Goal: Find specific page/section: Find specific page/section

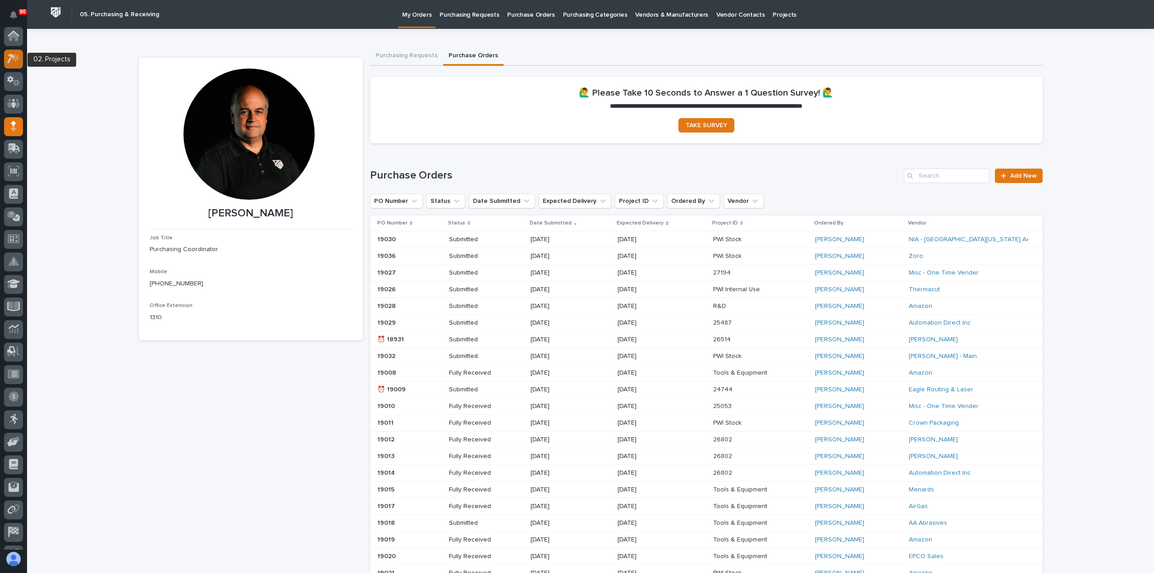
click at [13, 59] on icon at bounding box center [16, 57] width 8 height 9
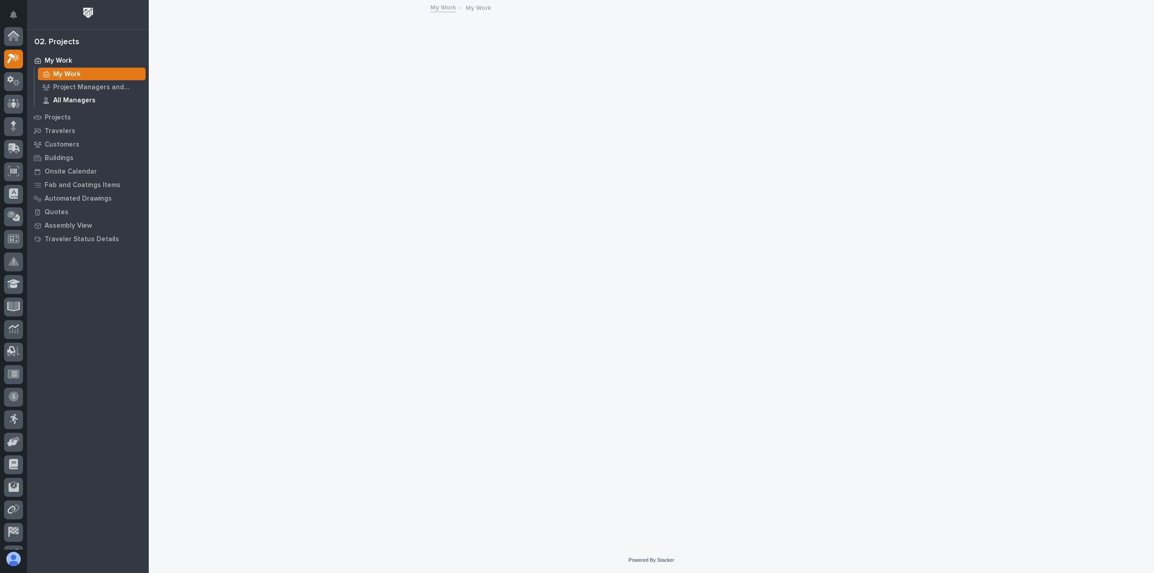
scroll to position [23, 0]
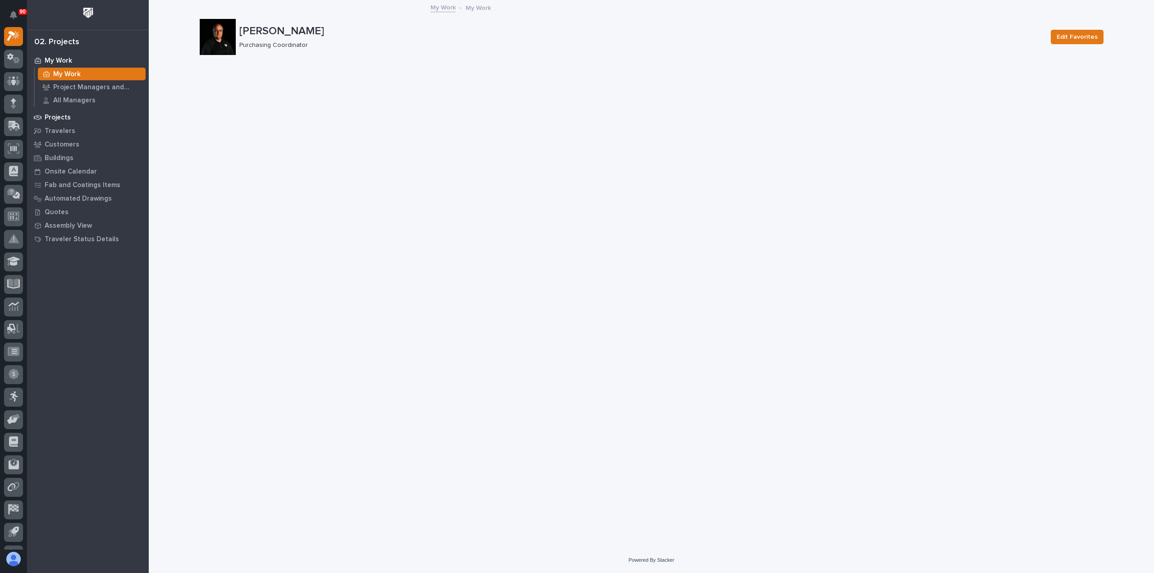
click at [56, 117] on p "Projects" at bounding box center [58, 118] width 26 height 8
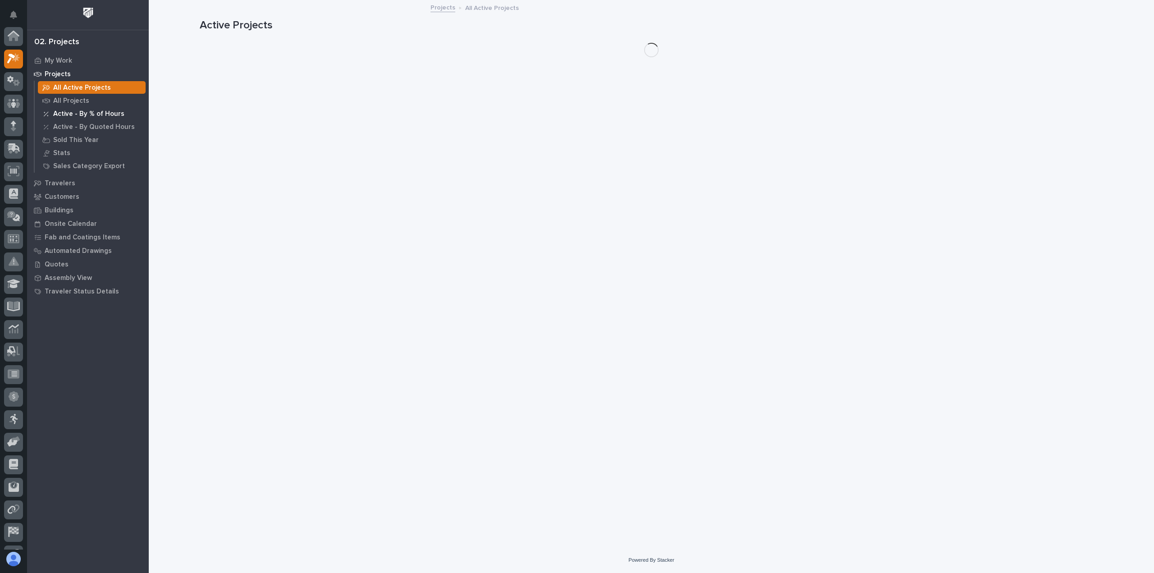
scroll to position [23, 0]
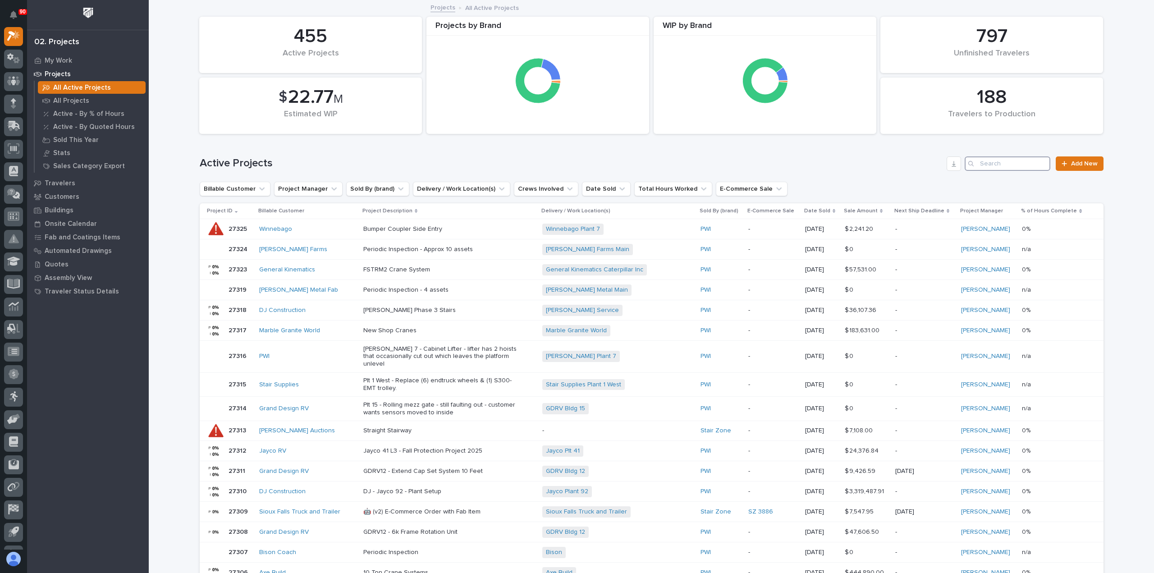
click at [1011, 160] on input "Search" at bounding box center [1008, 163] width 86 height 14
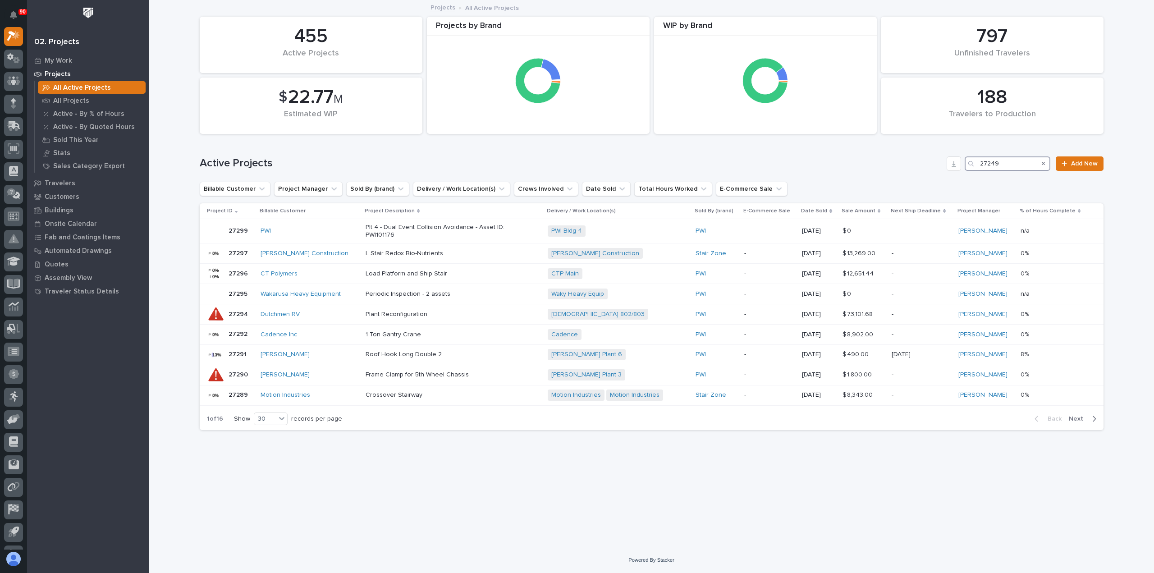
type input "27249"
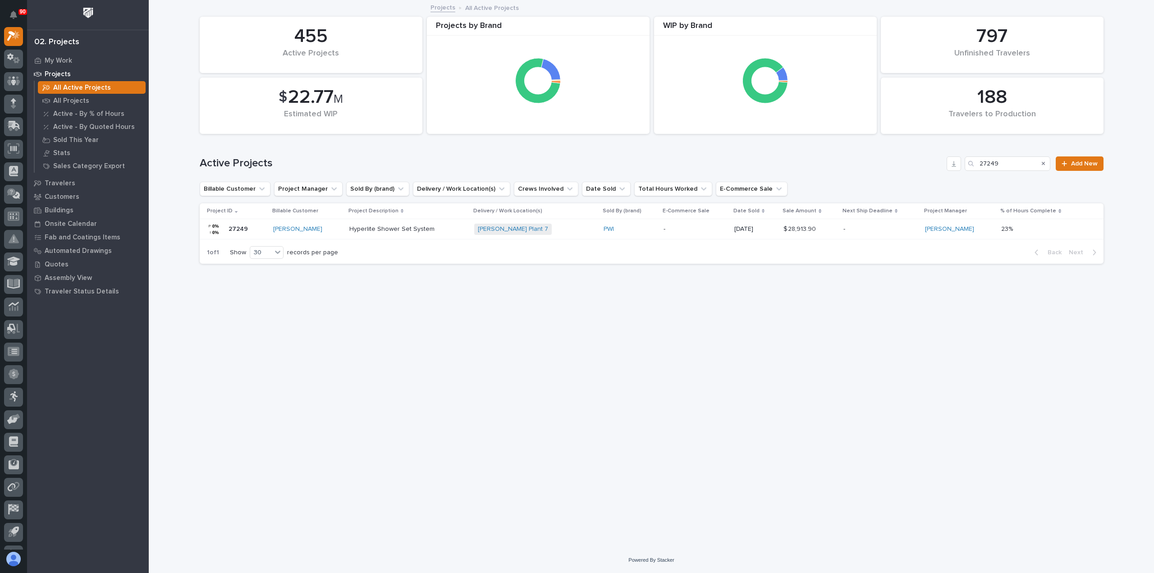
click at [432, 228] on p "Hyperlite Shower Set System" at bounding box center [408, 229] width 118 height 8
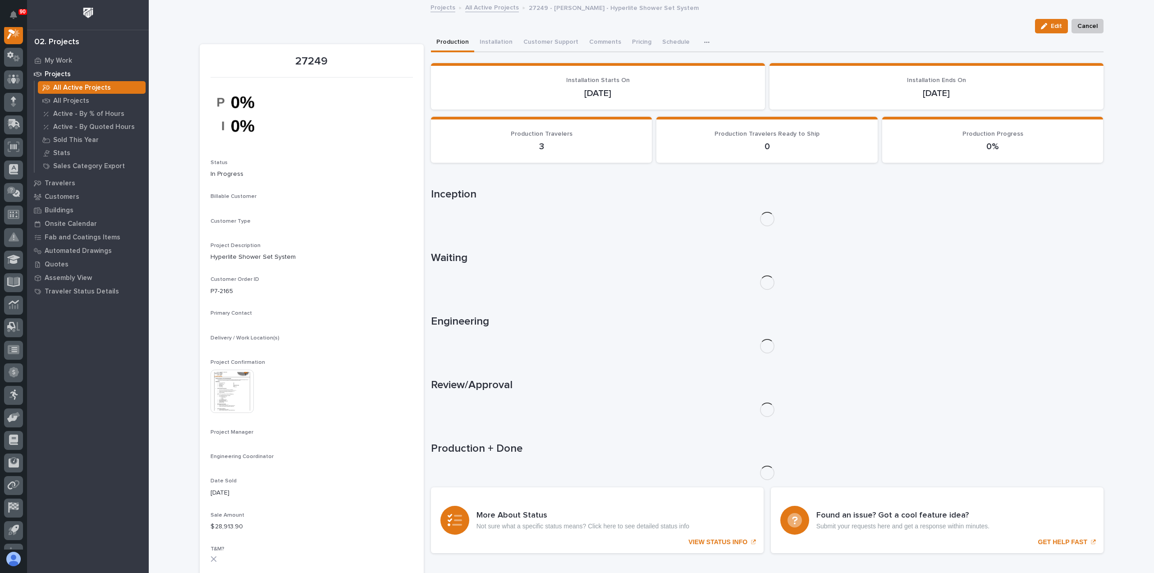
scroll to position [23, 0]
